Goal: Navigation & Orientation: Find specific page/section

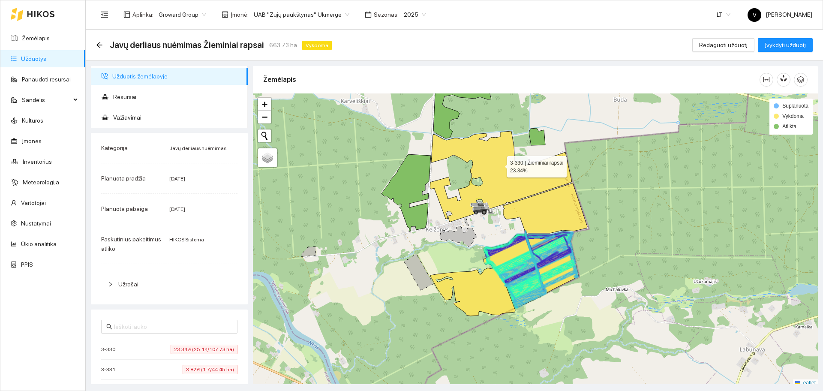
scroll to position [3, 0]
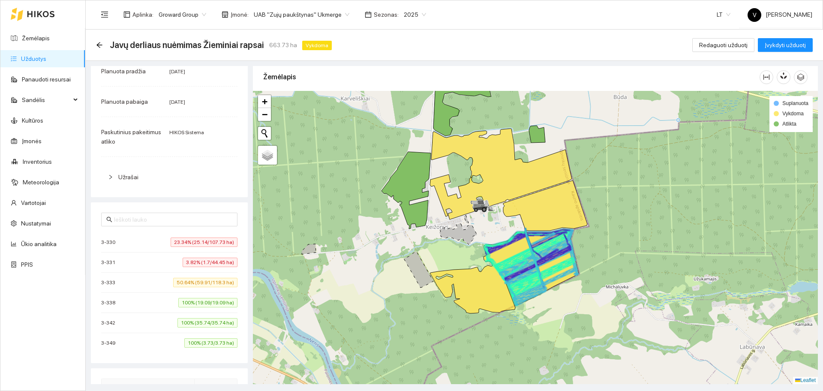
click at [304, 16] on span "UAB "Zujų paukštynas" Ukmerge" at bounding box center [302, 14] width 96 height 13
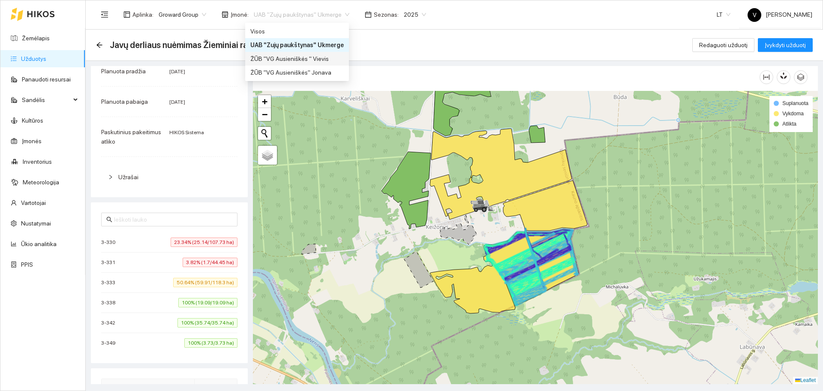
click at [307, 59] on div "ŽŪB "VG Ausieniškės " Vievis" at bounding box center [296, 58] width 93 height 9
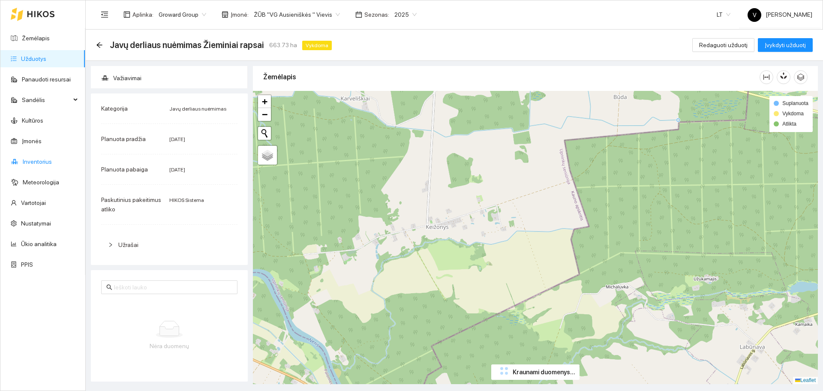
scroll to position [107, 0]
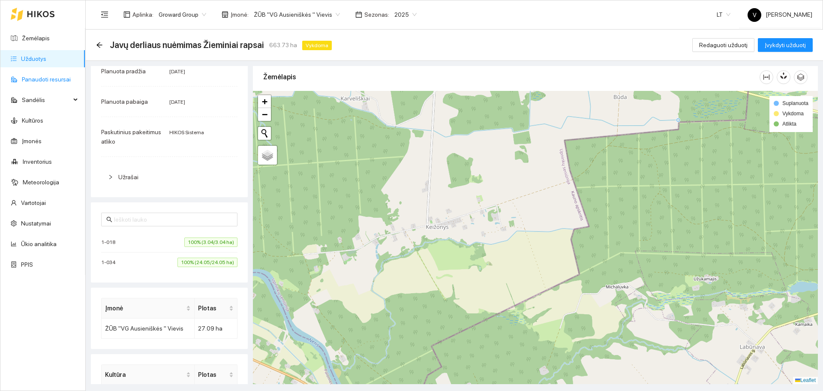
click at [49, 81] on link "Panaudoti resursai" at bounding box center [46, 79] width 49 height 7
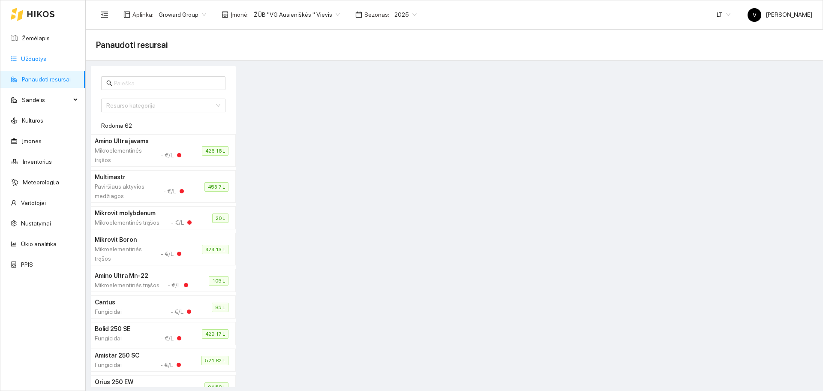
click at [36, 61] on link "Užduotys" at bounding box center [33, 58] width 25 height 7
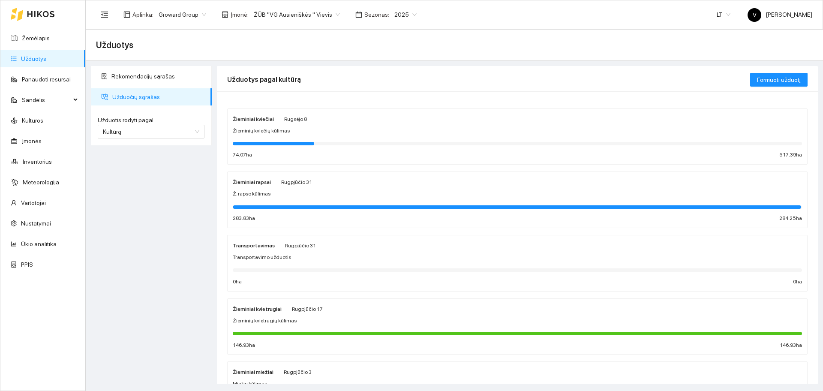
click at [271, 121] on strong "Žieminiai kviečiai" at bounding box center [253, 119] width 41 height 6
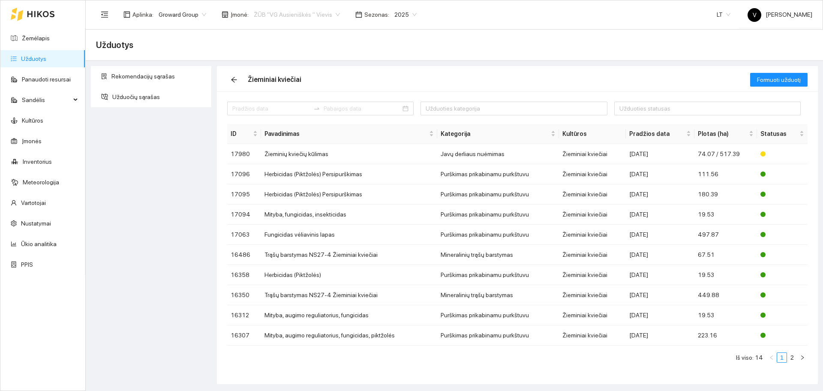
click at [292, 13] on span "ŽŪB "VG Ausieniškės " Vievis" at bounding box center [297, 14] width 86 height 13
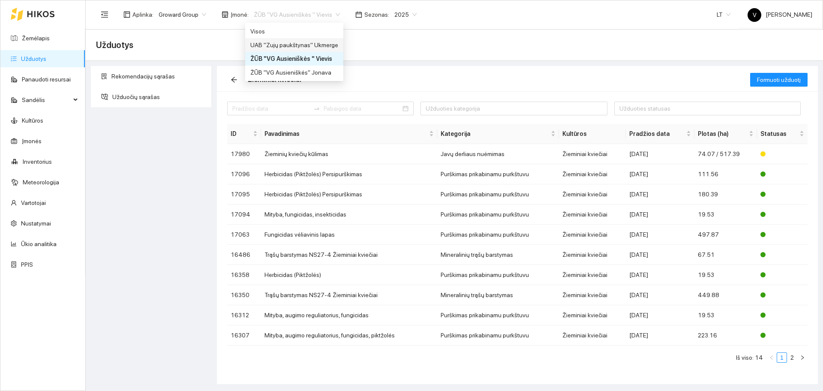
click at [283, 45] on div "UAB "Zujų paukštynas" Ukmerge" at bounding box center [294, 44] width 88 height 9
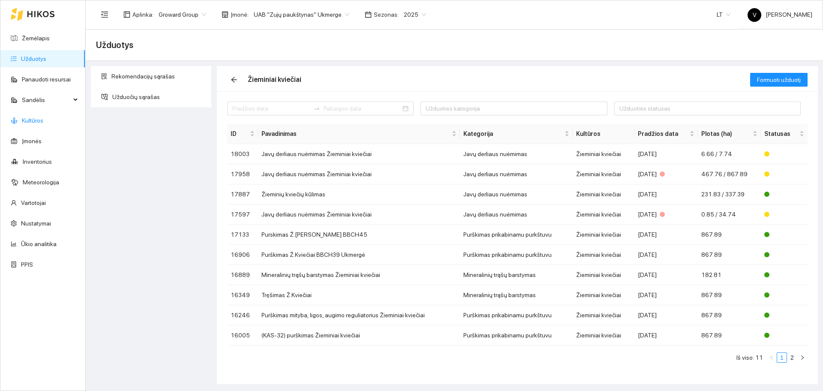
click at [43, 120] on link "Kultūros" at bounding box center [32, 120] width 21 height 7
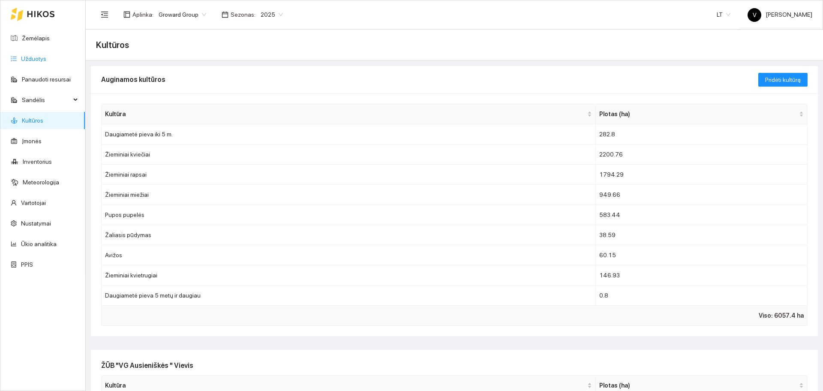
click at [36, 57] on link "Užduotys" at bounding box center [33, 58] width 25 height 7
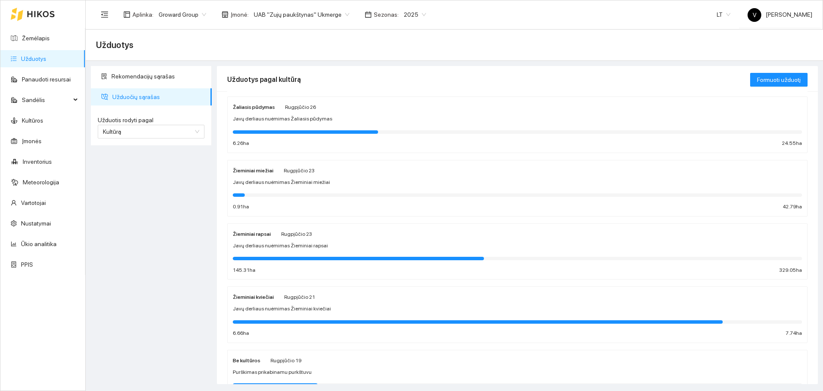
scroll to position [107, 0]
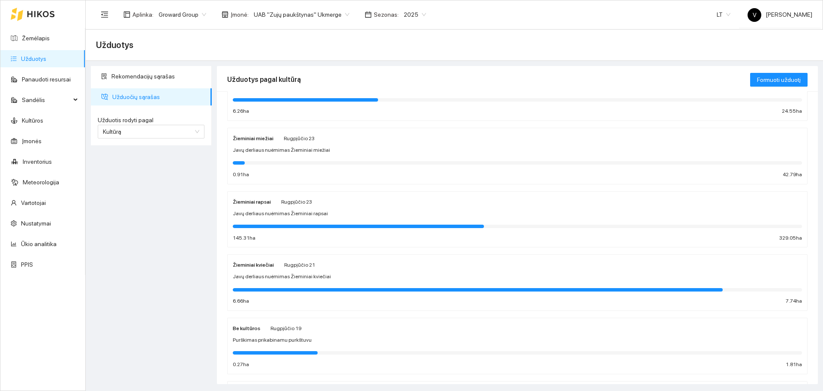
click at [252, 269] on div "Žieminiai kviečiai" at bounding box center [253, 264] width 41 height 9
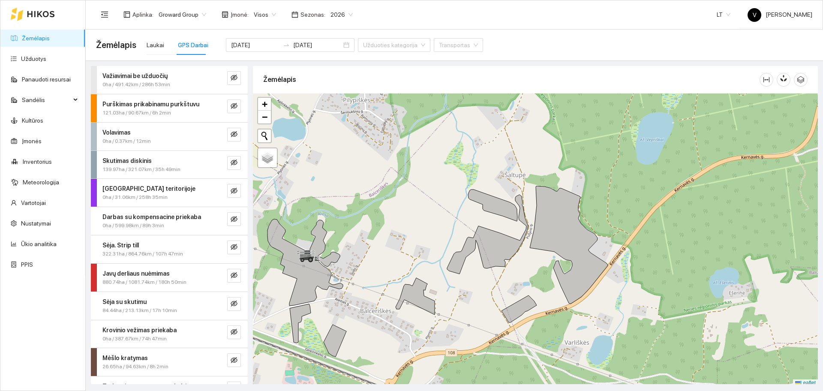
scroll to position [3, 0]
